Goal: Transaction & Acquisition: Purchase product/service

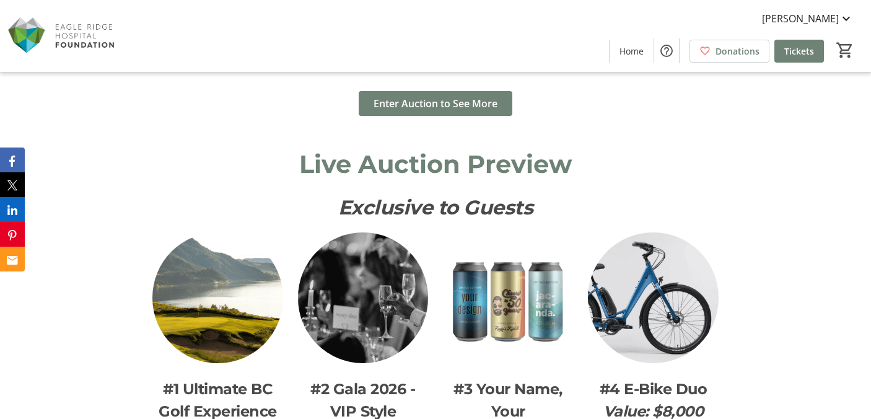
scroll to position [1315, 0]
click at [478, 97] on span "Enter Auction to See More" at bounding box center [436, 102] width 124 height 15
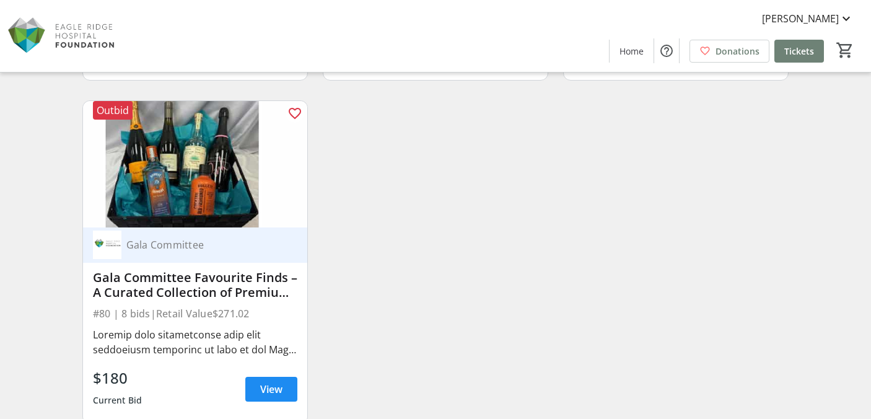
scroll to position [8982, 0]
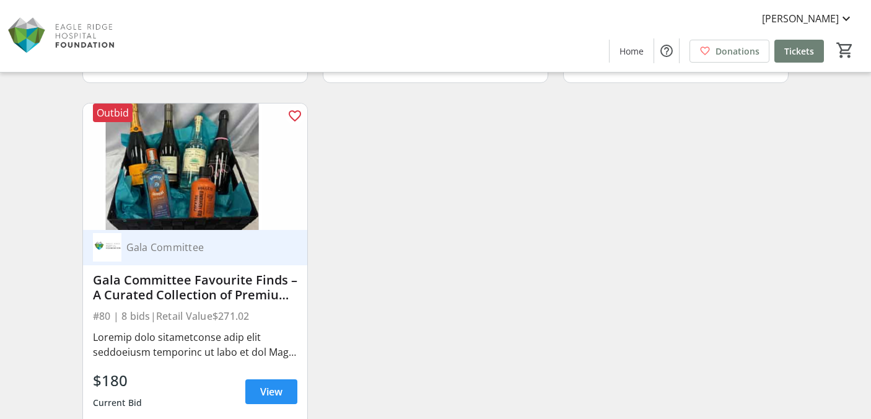
click at [263, 388] on span "View" at bounding box center [271, 391] width 22 height 15
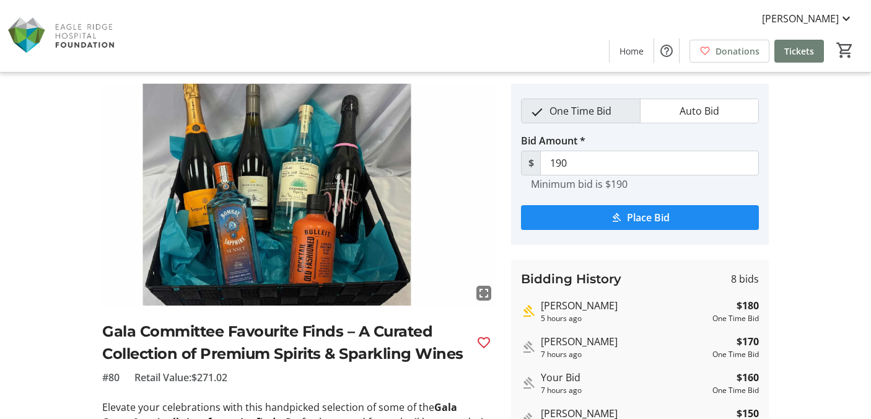
scroll to position [32, 0]
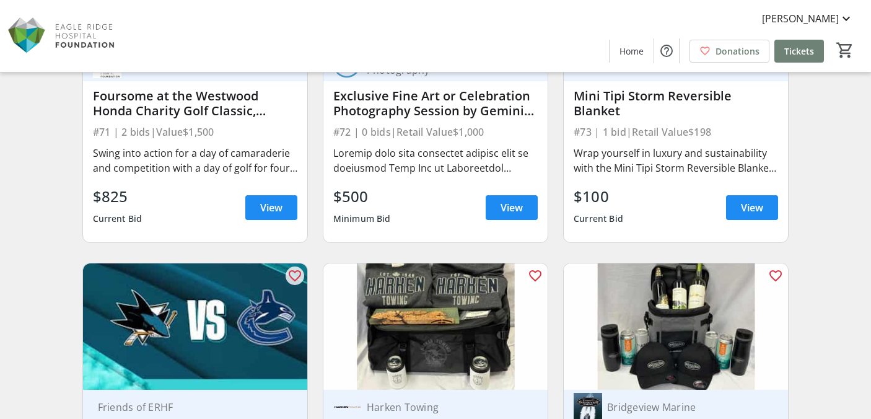
scroll to position [8202, 0]
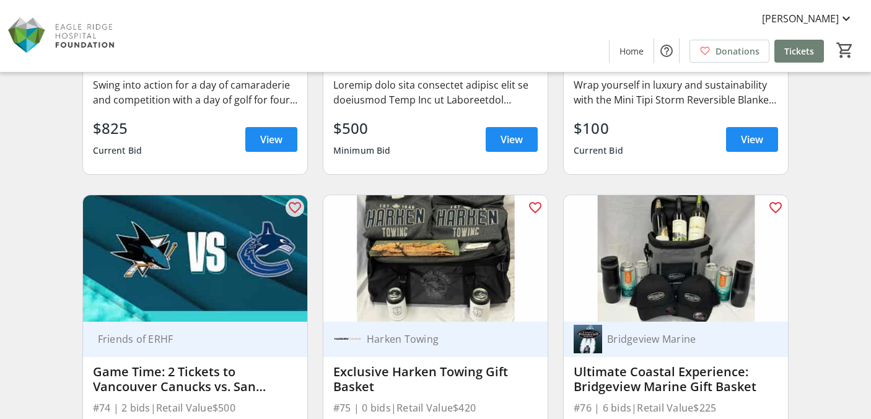
drag, startPoint x: 112, startPoint y: 100, endPoint x: 173, endPoint y: 71, distance: 67.6
click at [151, 74] on div "Eagle Ridge Hospital Foundation Foursome at the Westwood Honda Charity Golf Cla…" at bounding box center [195, 76] width 224 height 196
click at [165, 125] on div "$825 Current Bid View" at bounding box center [195, 139] width 204 height 45
click at [273, 139] on span "View" at bounding box center [271, 139] width 22 height 15
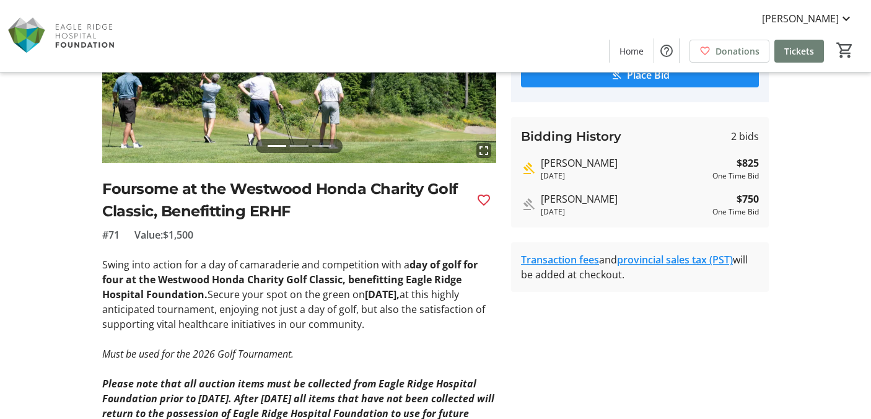
scroll to position [213, 0]
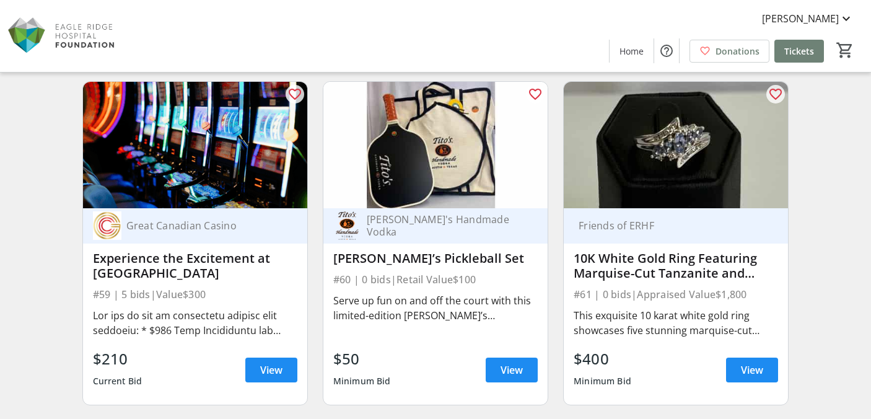
scroll to position [6601, 0]
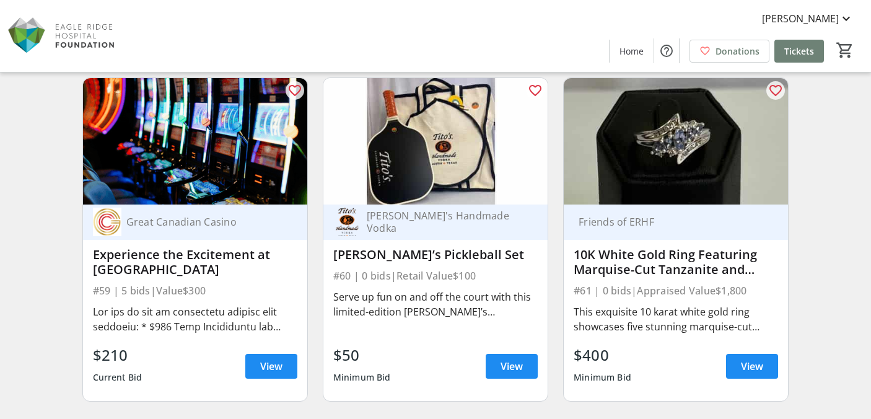
drag, startPoint x: 35, startPoint y: 199, endPoint x: 112, endPoint y: 89, distance: 134.8
drag, startPoint x: 278, startPoint y: 48, endPoint x: 384, endPoint y: 72, distance: 108.7
click at [304, 27] on div "Jena Karmali Home Donations Tickets 0" at bounding box center [435, 36] width 871 height 72
click at [393, 129] on img at bounding box center [435, 141] width 224 height 126
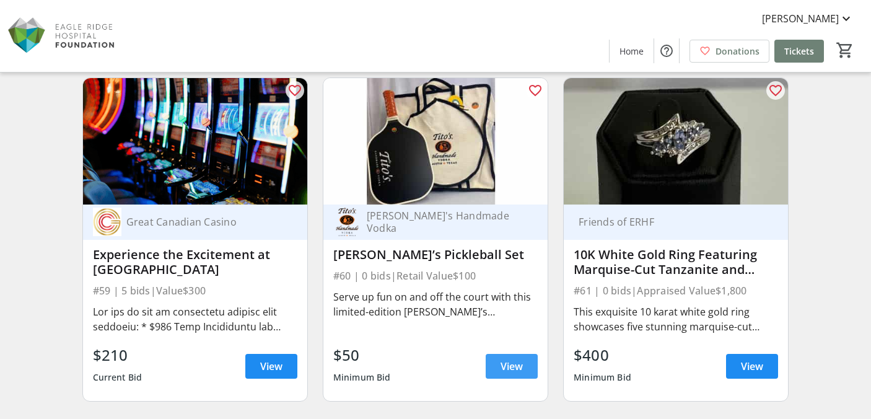
click at [508, 364] on span "View" at bounding box center [512, 366] width 22 height 15
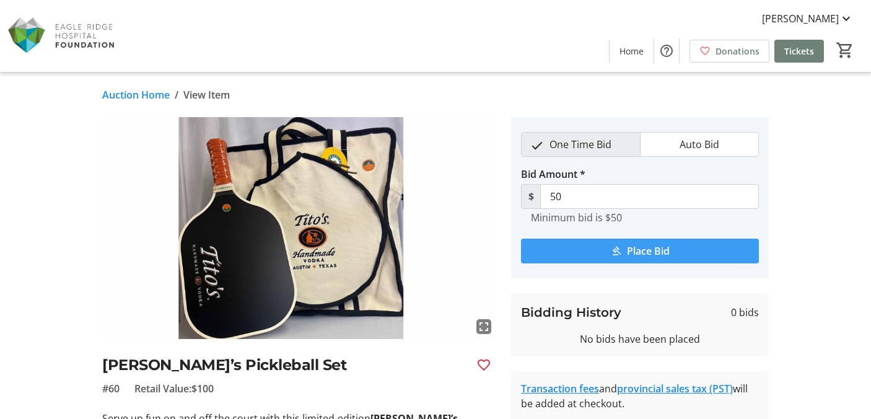
click at [599, 255] on span "submit" at bounding box center [640, 251] width 238 height 30
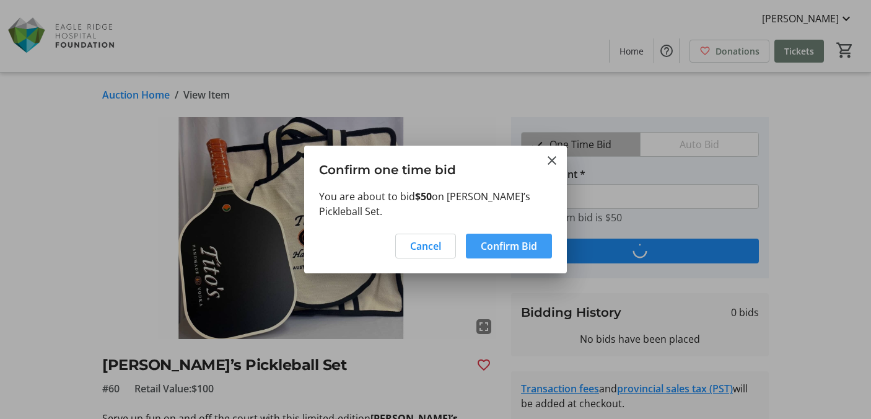
click at [524, 245] on button "Confirm Bid" at bounding box center [509, 246] width 86 height 25
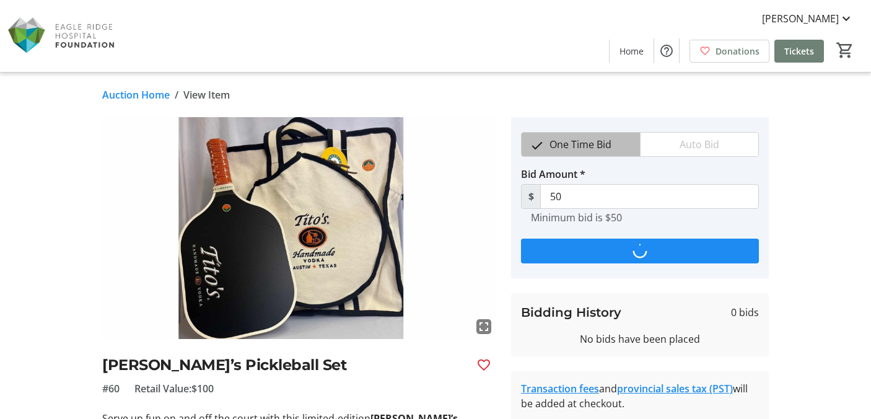
type input "60"
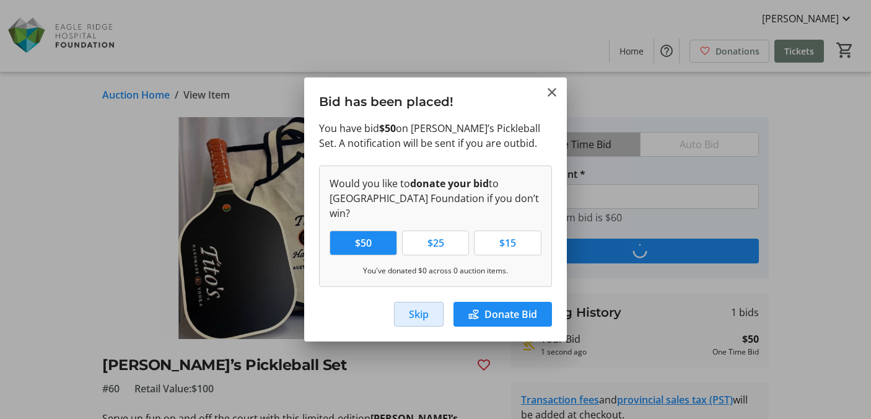
click at [411, 309] on span "Skip" at bounding box center [419, 314] width 20 height 15
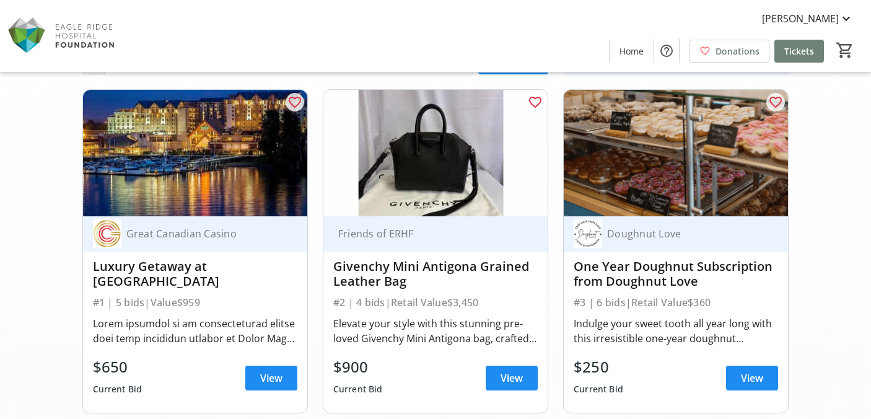
scroll to position [57, 0]
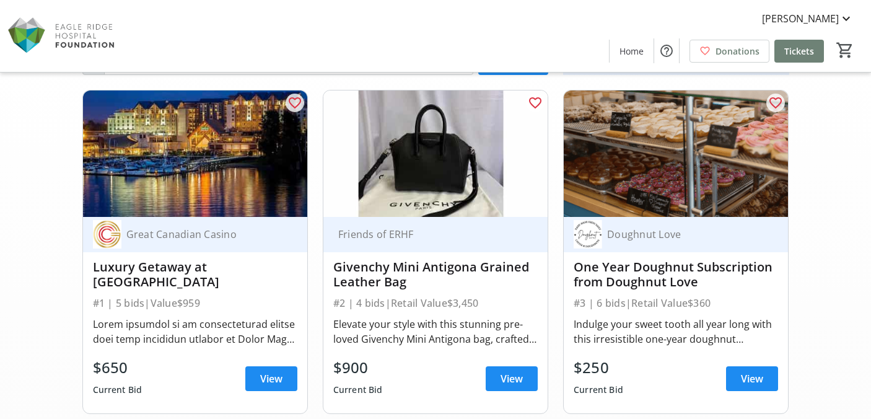
click at [380, 135] on img at bounding box center [435, 153] width 224 height 126
click at [492, 371] on span at bounding box center [512, 379] width 52 height 30
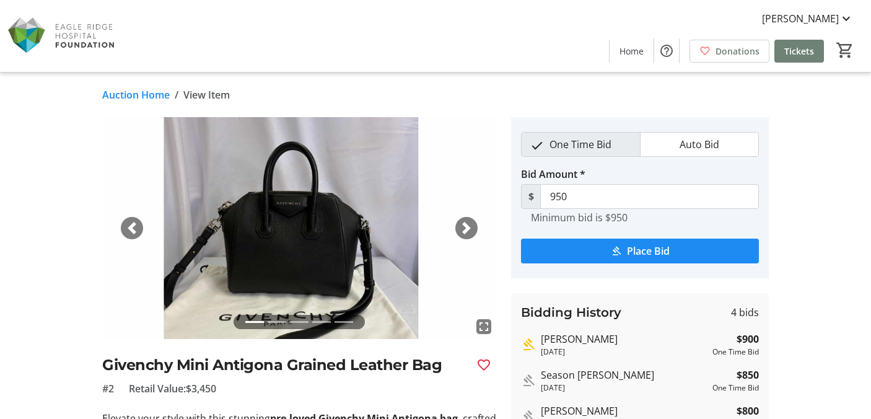
click at [471, 226] on span "button" at bounding box center [466, 228] width 12 height 12
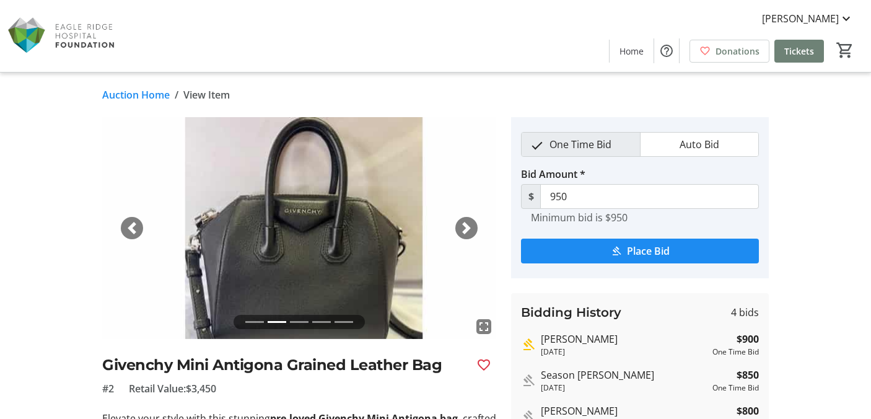
click at [471, 226] on span "button" at bounding box center [466, 228] width 12 height 12
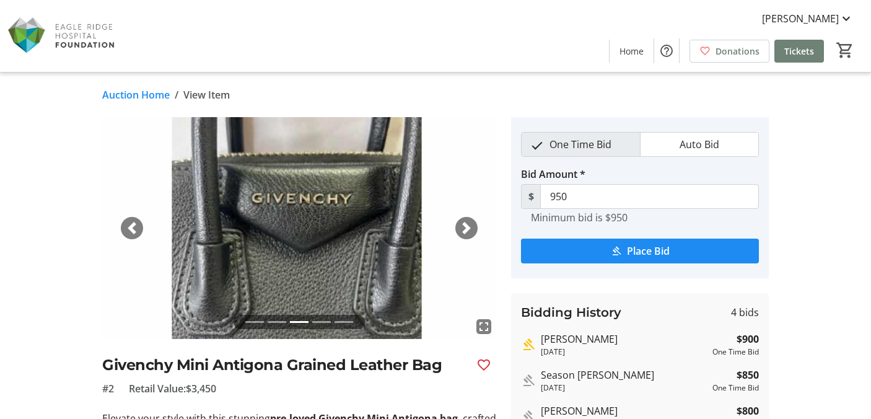
click at [471, 226] on span "button" at bounding box center [466, 228] width 12 height 12
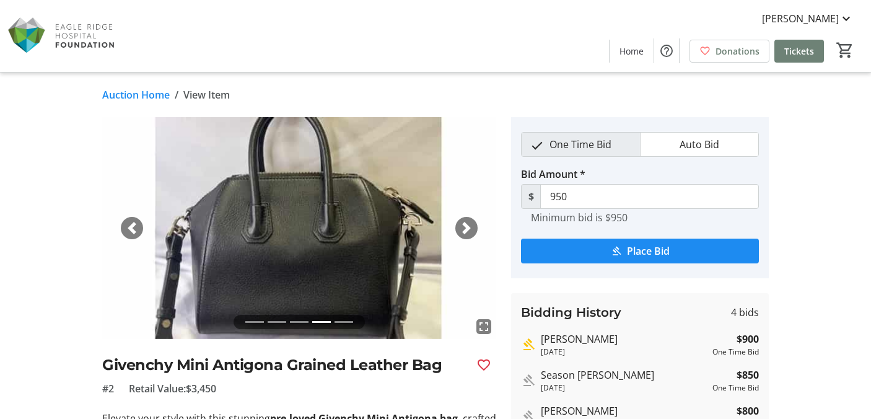
click at [471, 226] on span "button" at bounding box center [466, 228] width 12 height 12
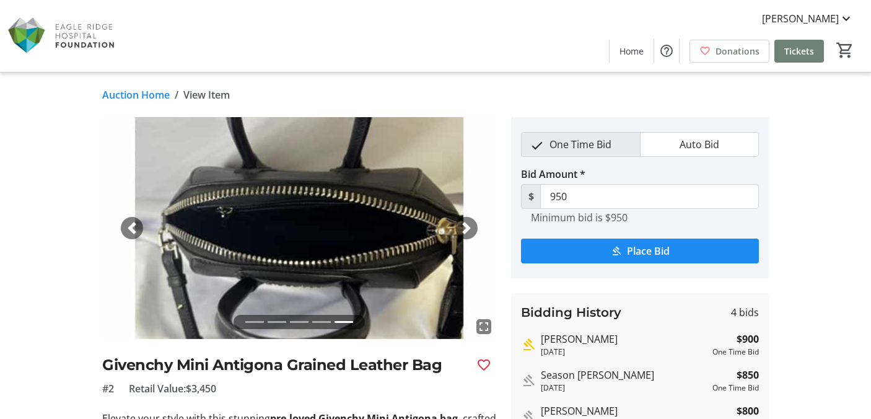
click at [471, 226] on span "button" at bounding box center [466, 228] width 12 height 12
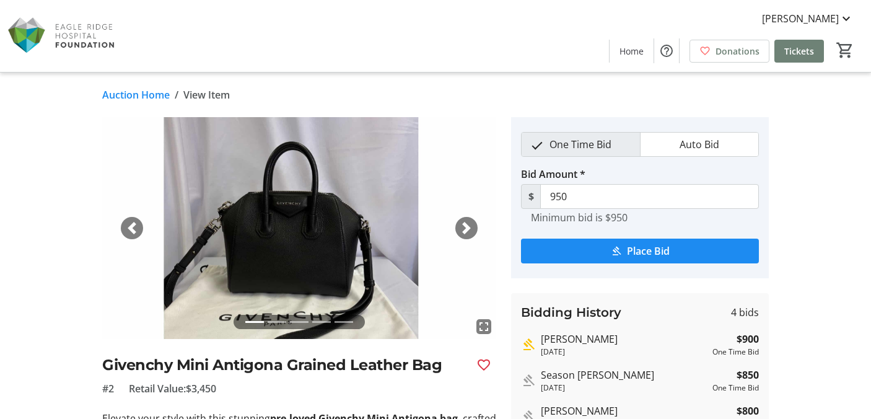
click at [471, 226] on span "button" at bounding box center [466, 228] width 12 height 12
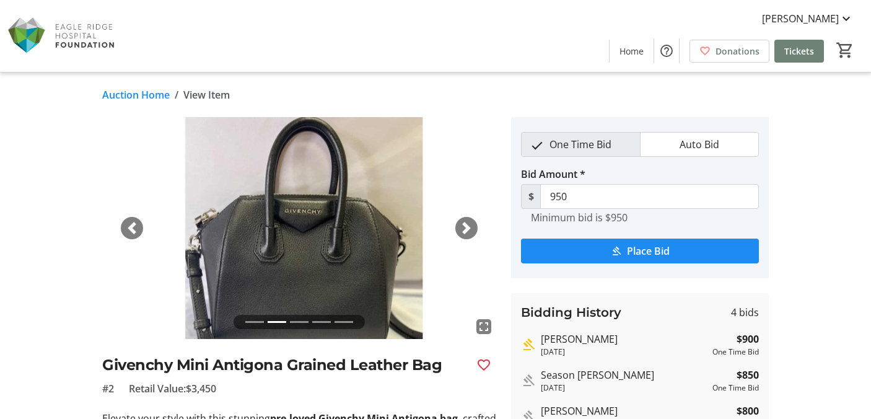
click at [471, 226] on span "button" at bounding box center [466, 228] width 12 height 12
